Goal: Information Seeking & Learning: Learn about a topic

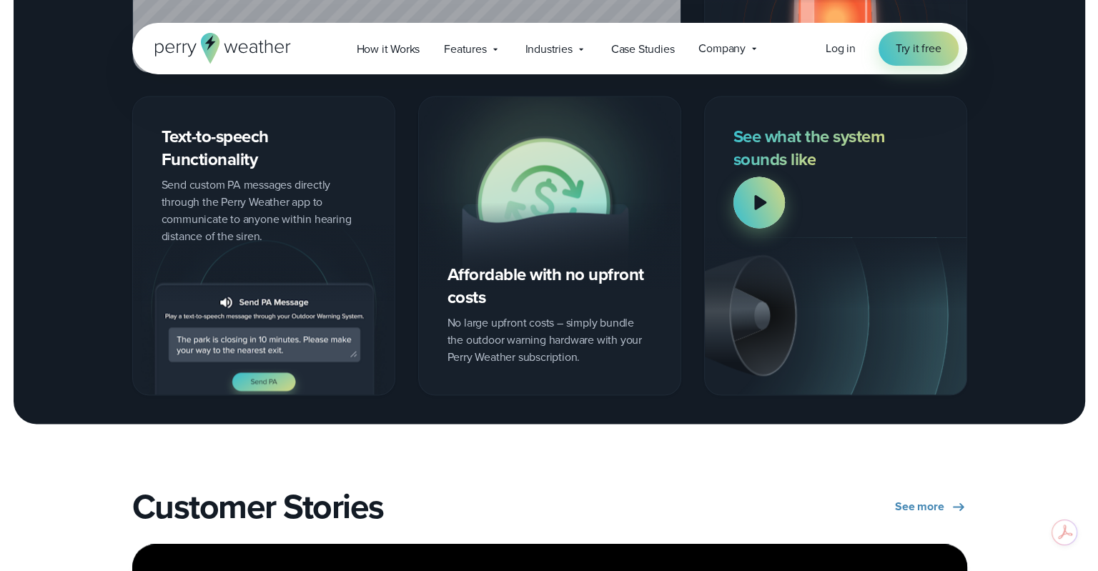
scroll to position [1930, 0]
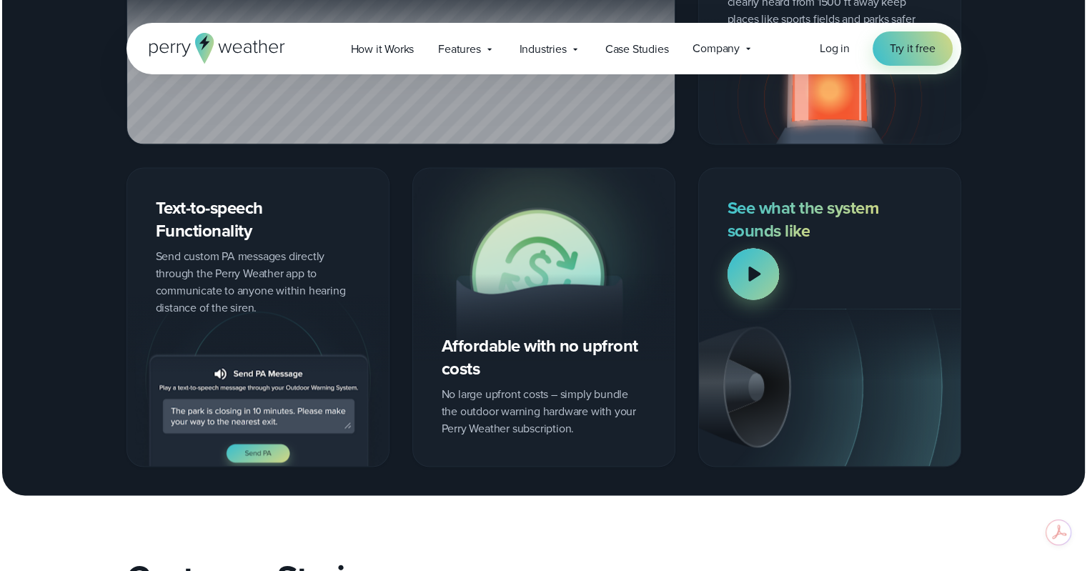
click at [754, 271] on div at bounding box center [753, 273] width 51 height 51
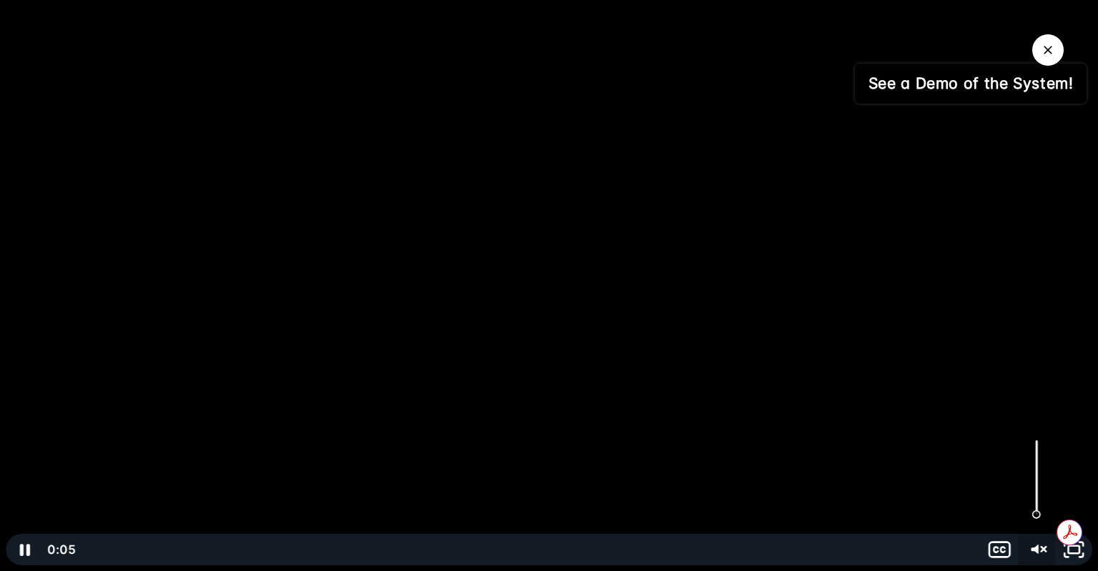
click at [1034, 548] on icon "Unmute" at bounding box center [1036, 549] width 37 height 31
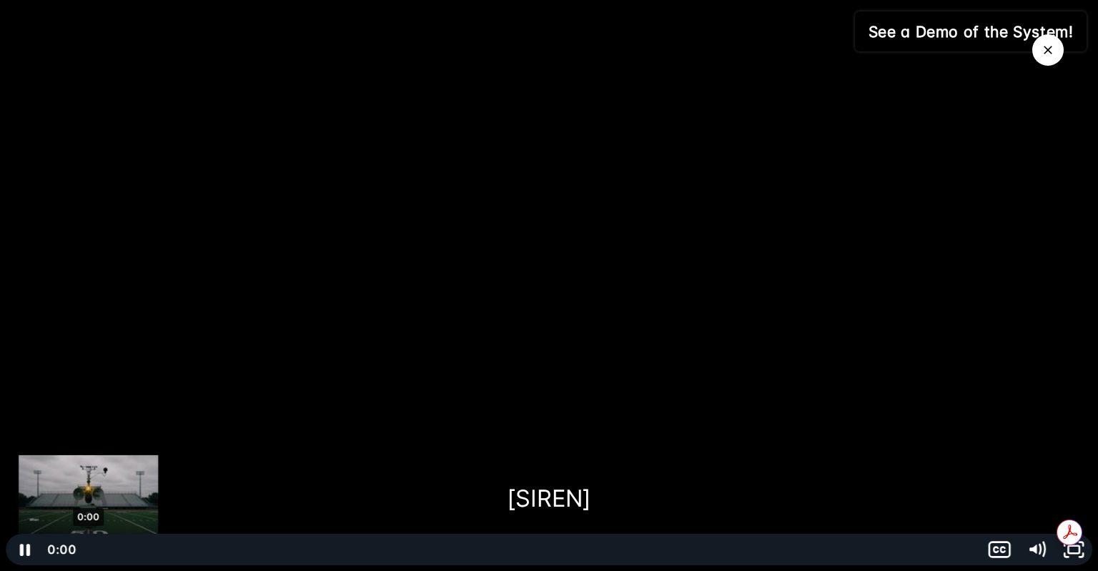
click at [89, 549] on div "0:00" at bounding box center [528, 549] width 885 height 31
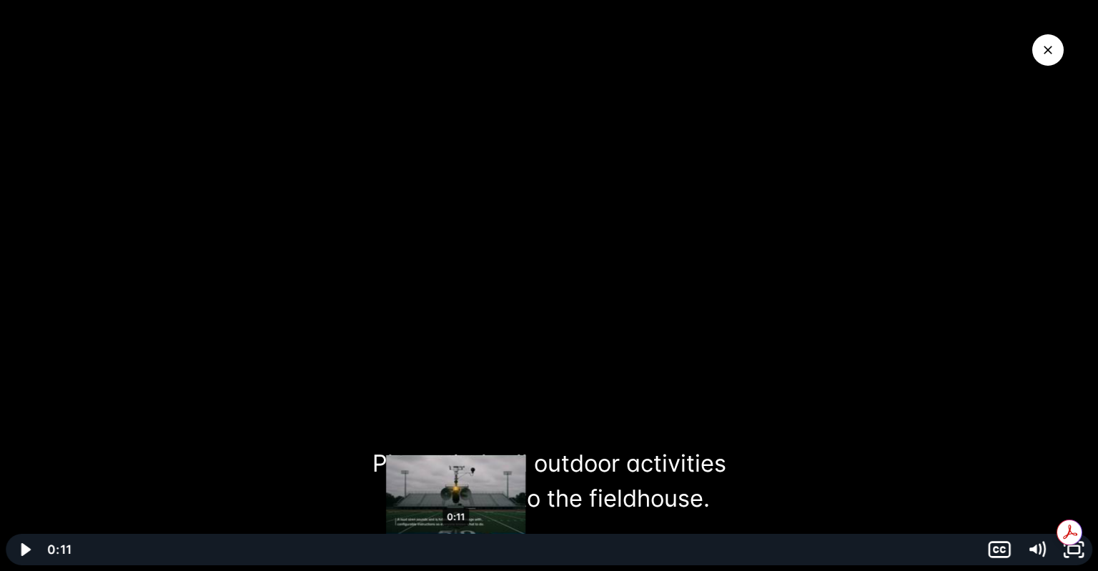
click at [456, 549] on div "0:11" at bounding box center [528, 549] width 885 height 31
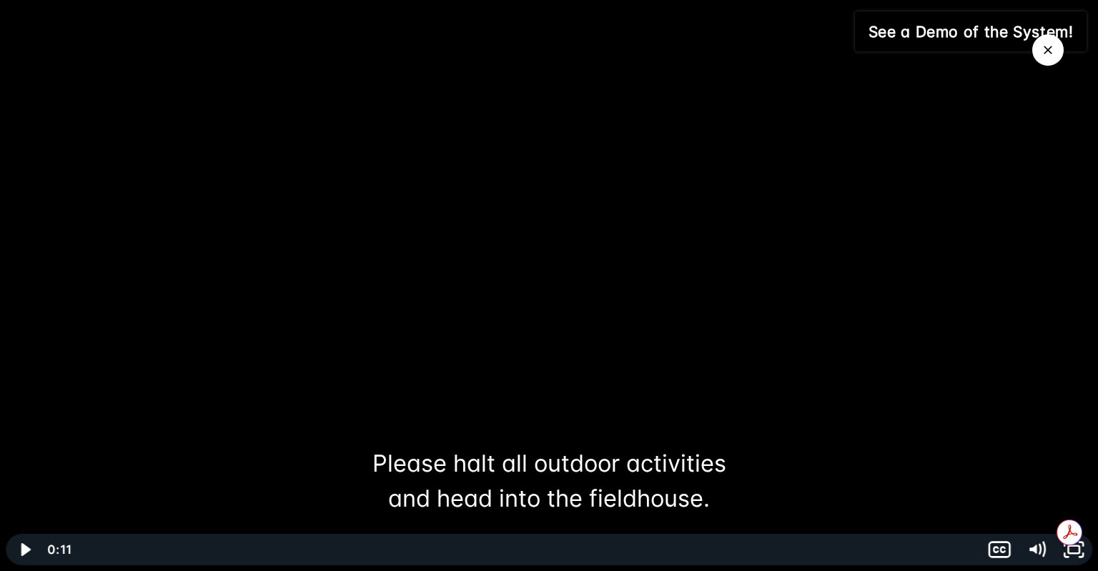
click at [508, 357] on div at bounding box center [549, 285] width 1098 height 571
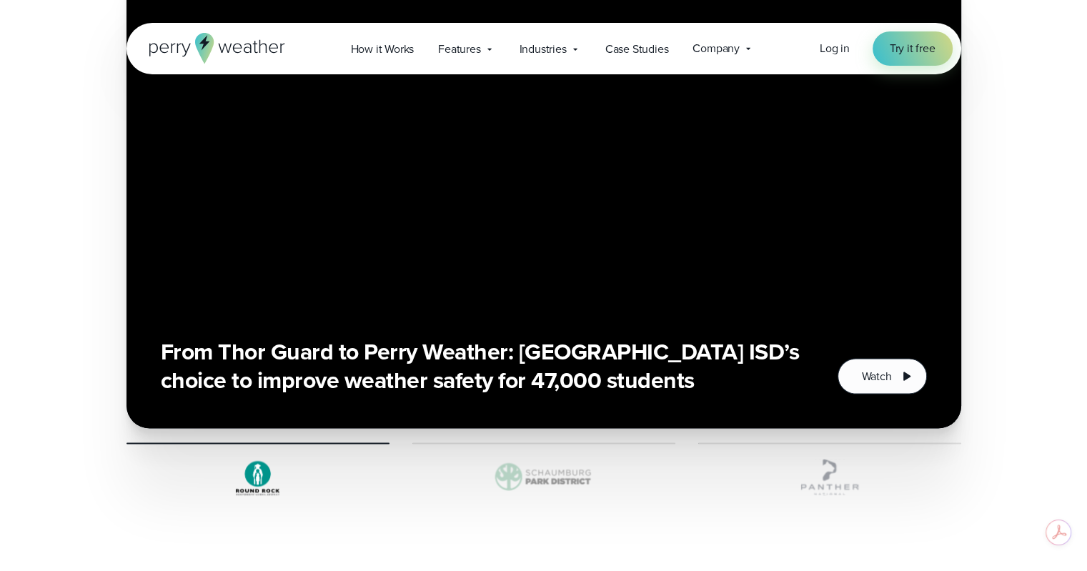
scroll to position [2574, 0]
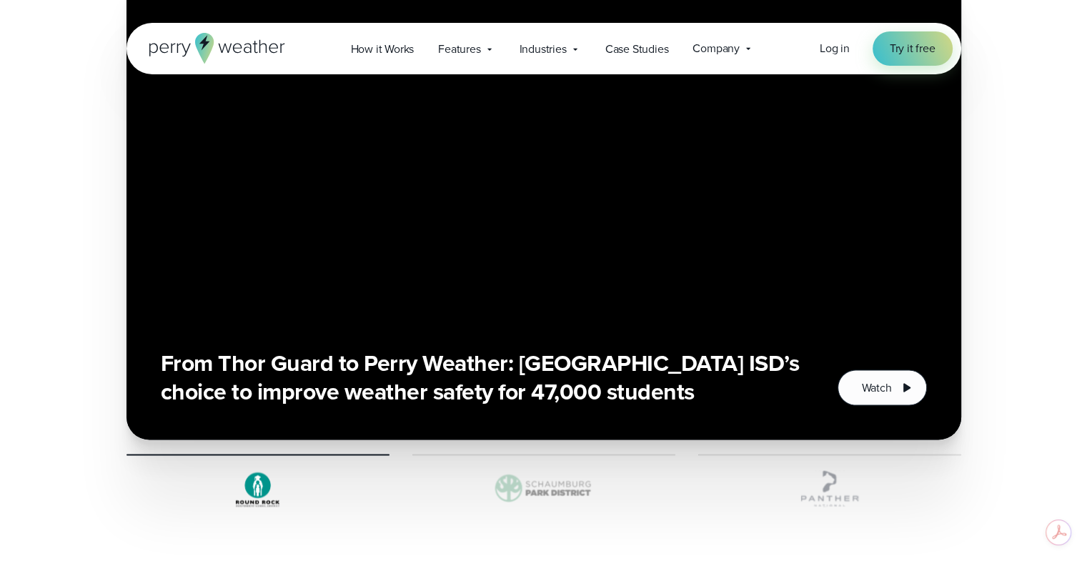
drag, startPoint x: 861, startPoint y: 392, endPoint x: 498, endPoint y: 254, distance: 389.4
drag, startPoint x: 498, startPoint y: 254, endPoint x: 863, endPoint y: 387, distance: 388.7
click at [863, 387] on span "Watch" at bounding box center [876, 387] width 30 height 17
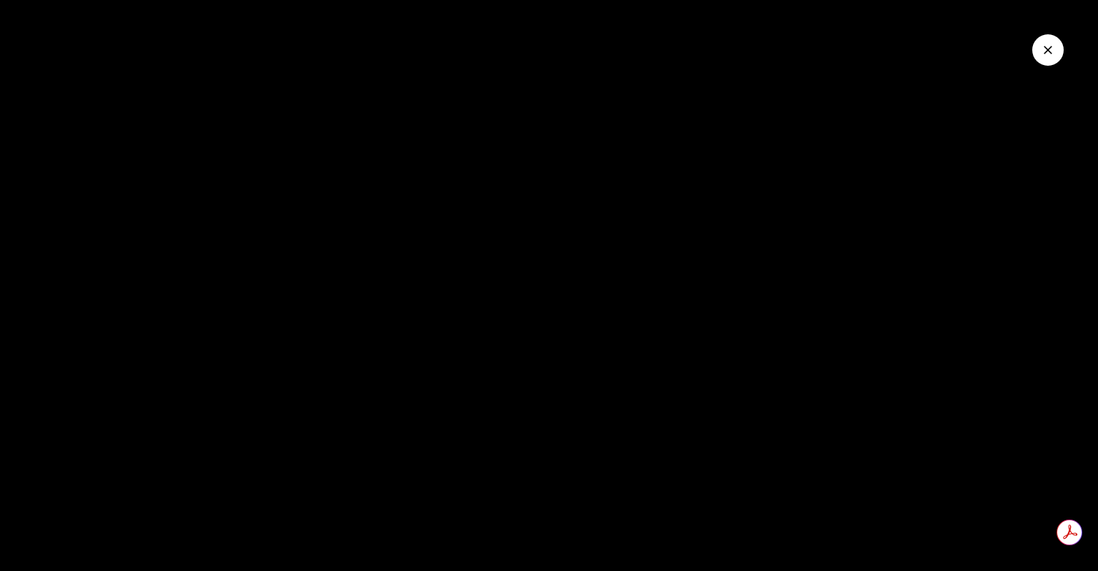
click at [701, 402] on div at bounding box center [549, 285] width 1098 height 571
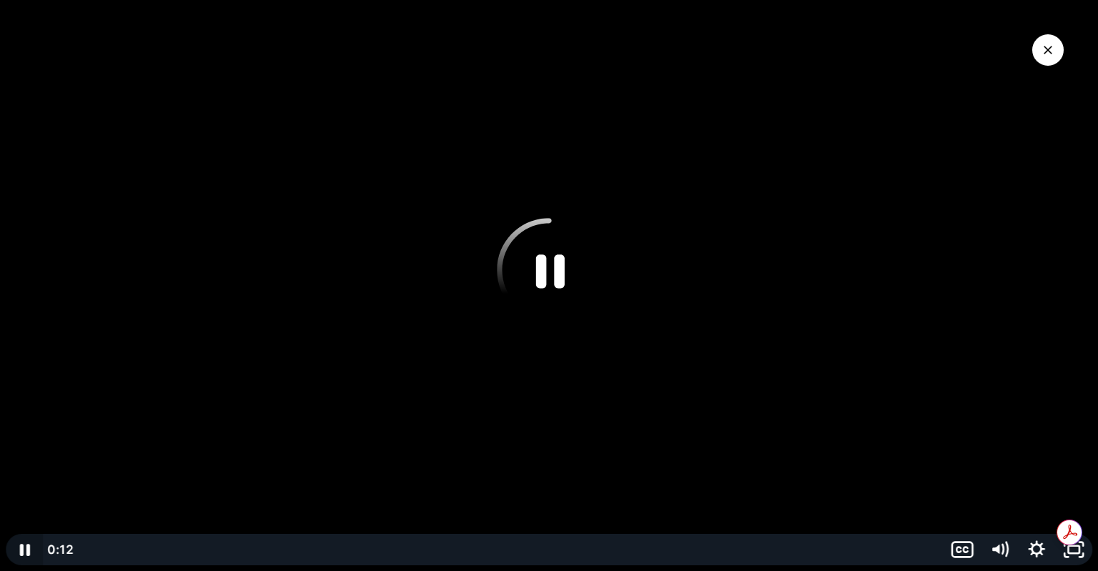
click at [27, 546] on icon "Pause" at bounding box center [24, 550] width 10 height 12
click at [27, 544] on icon "Play Video" at bounding box center [25, 549] width 37 height 31
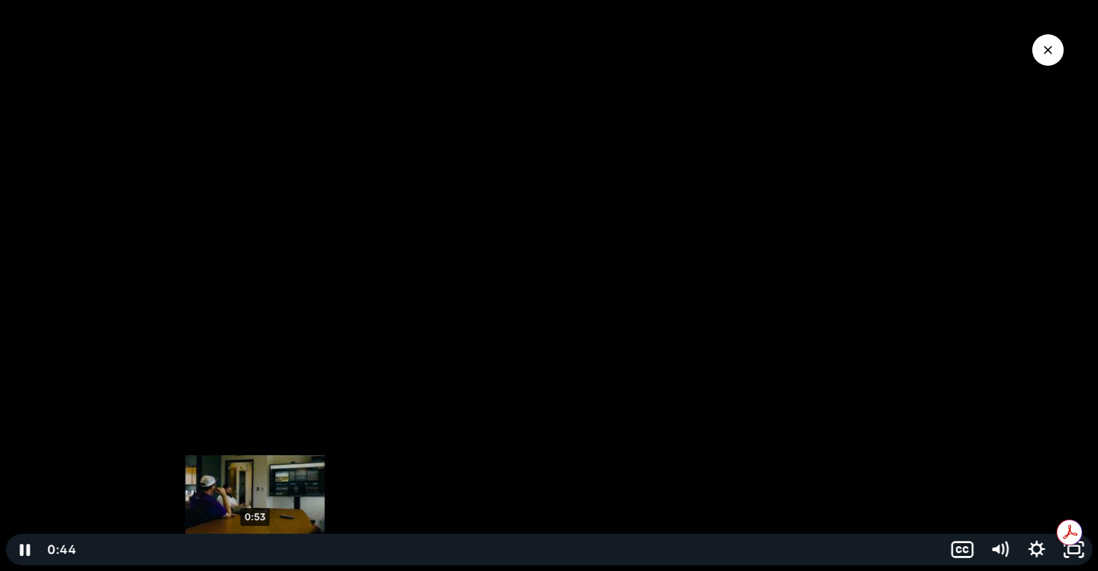
click at [255, 548] on div "0:53" at bounding box center [510, 549] width 848 height 31
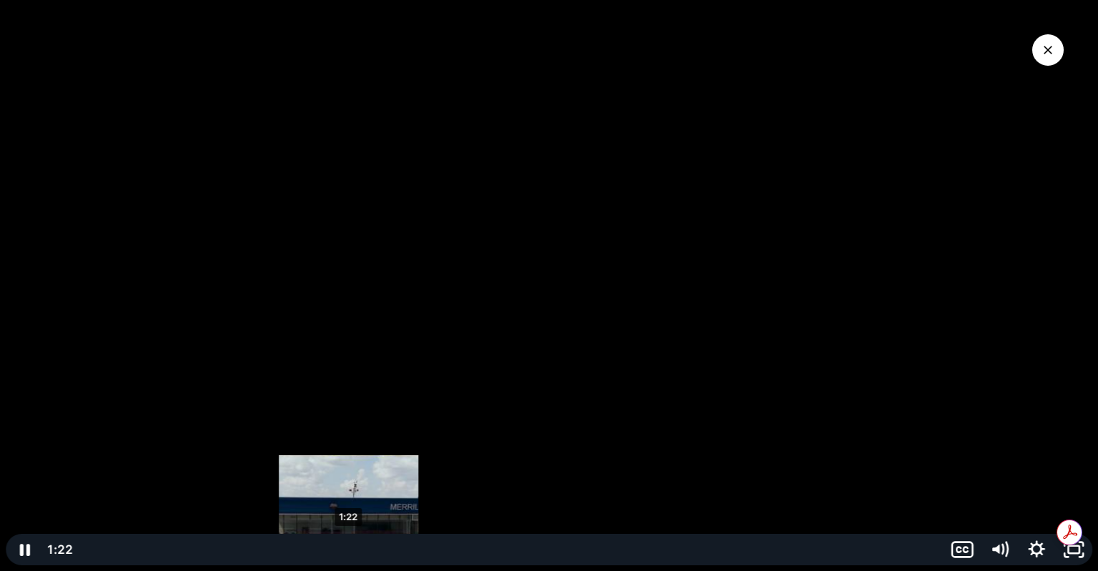
click at [349, 547] on div "1:22" at bounding box center [510, 549] width 848 height 31
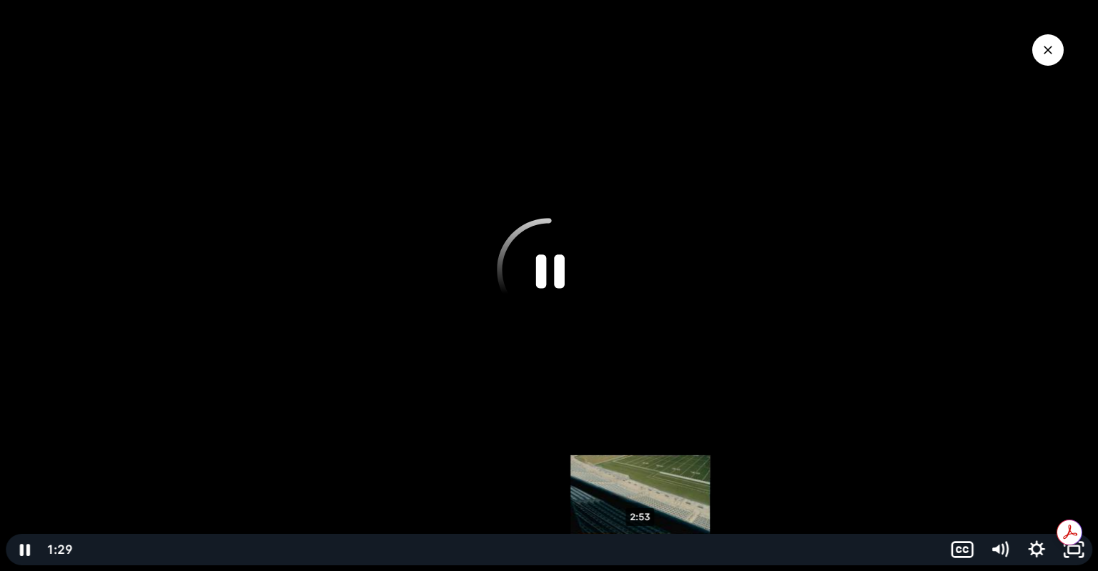
click at [640, 551] on div "2:53" at bounding box center [510, 549] width 848 height 31
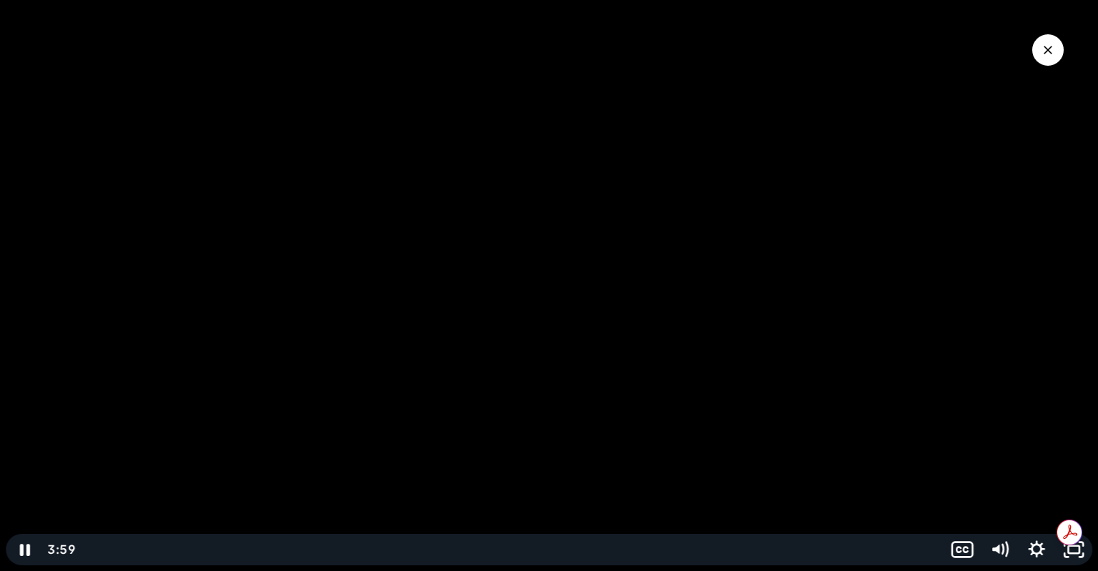
click at [1042, 51] on icon "Close Video" at bounding box center [1048, 50] width 14 height 14
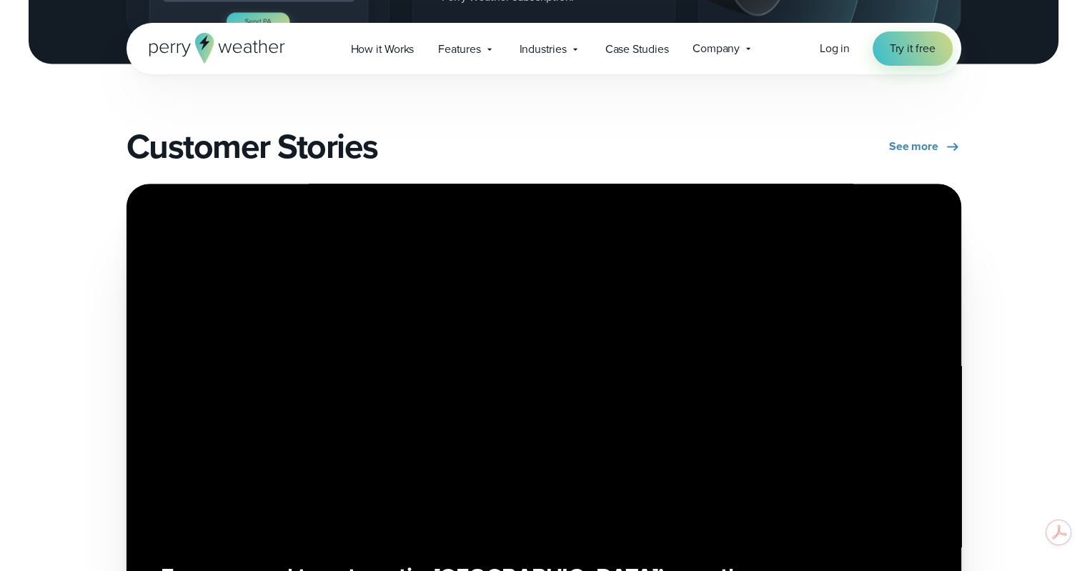
scroll to position [2288, 0]
